Goal: Check status

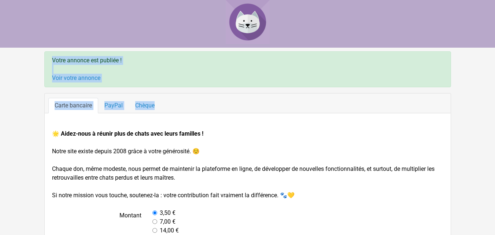
drag, startPoint x: 496, startPoint y: 64, endPoint x: 499, endPoint y: 90, distance: 25.8
click at [494, 90] on html "Votre annonce est publiée ! Voir votre annonce Carte bancaire PayPal Chèque 🌟 A…" at bounding box center [247, 166] width 495 height 332
